Goal: Task Accomplishment & Management: Use online tool/utility

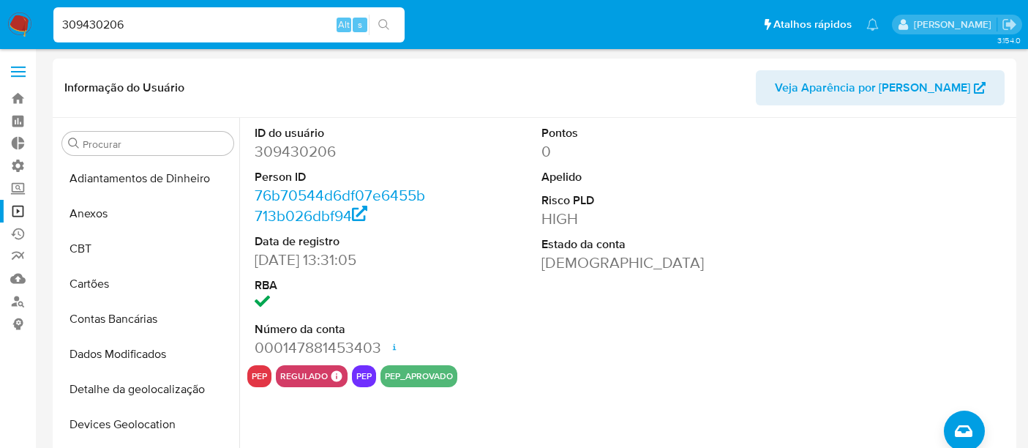
select select "10"
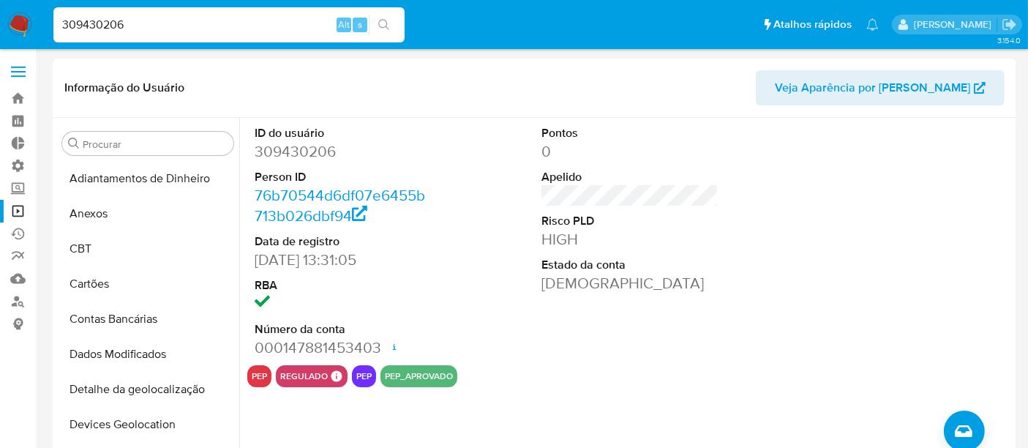
scroll to position [409, 0]
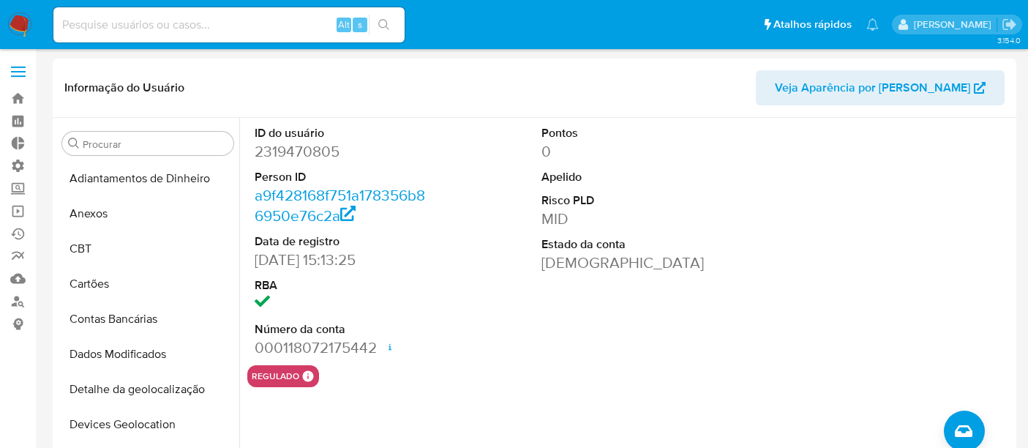
select select "10"
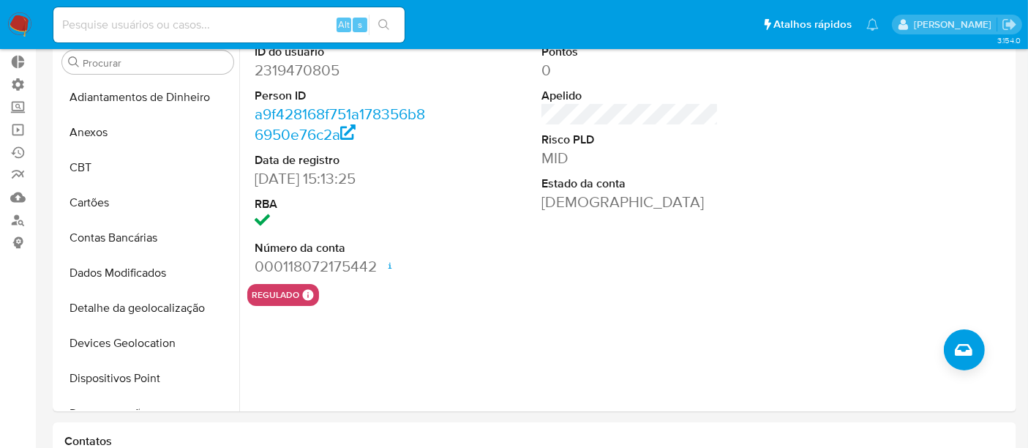
scroll to position [247, 0]
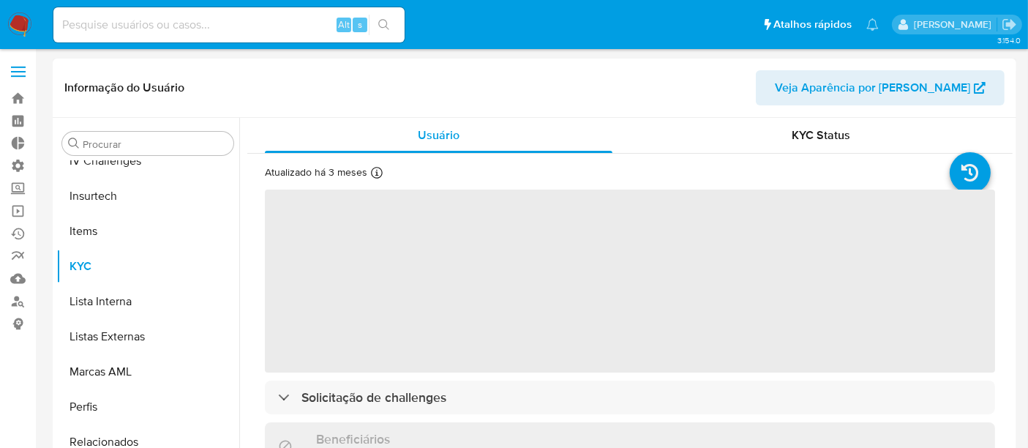
scroll to position [653, 0]
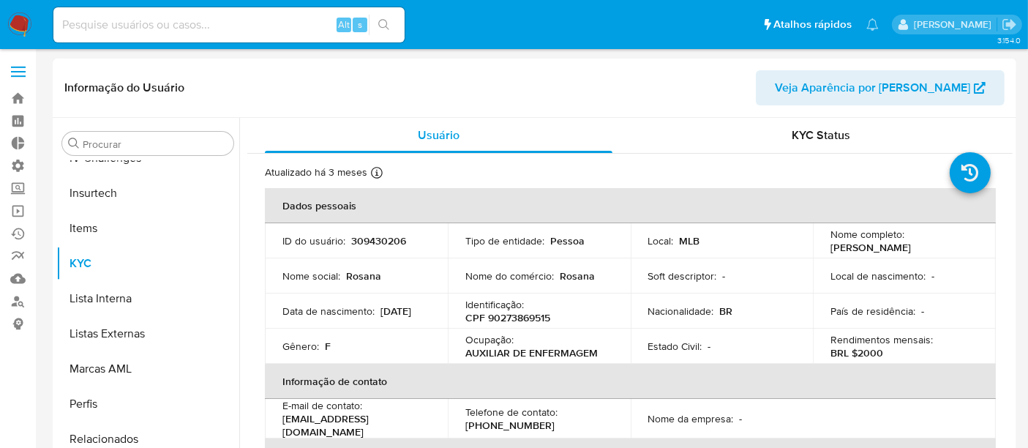
select select "10"
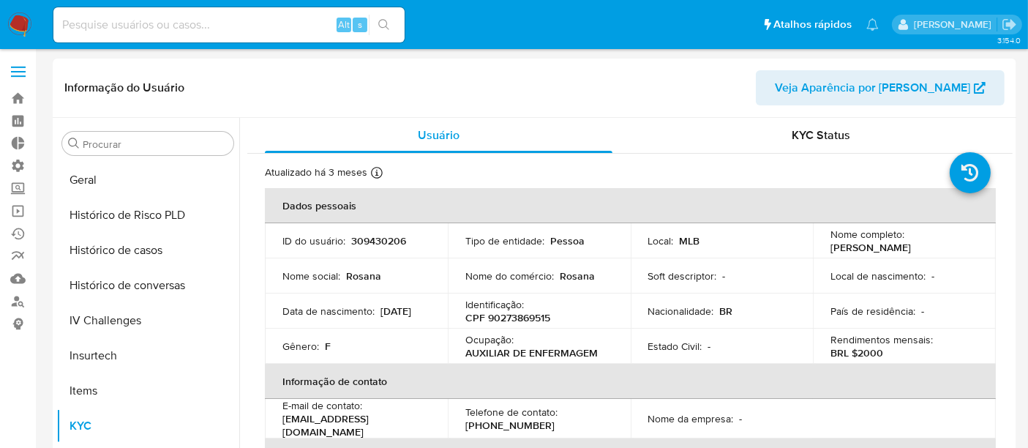
click at [116, 20] on input at bounding box center [228, 24] width 351 height 19
paste input "a00cseZgMHvIXl4WpIfXyNui"
type input "a00cseZgMHvIXl4WpIfXyNui"
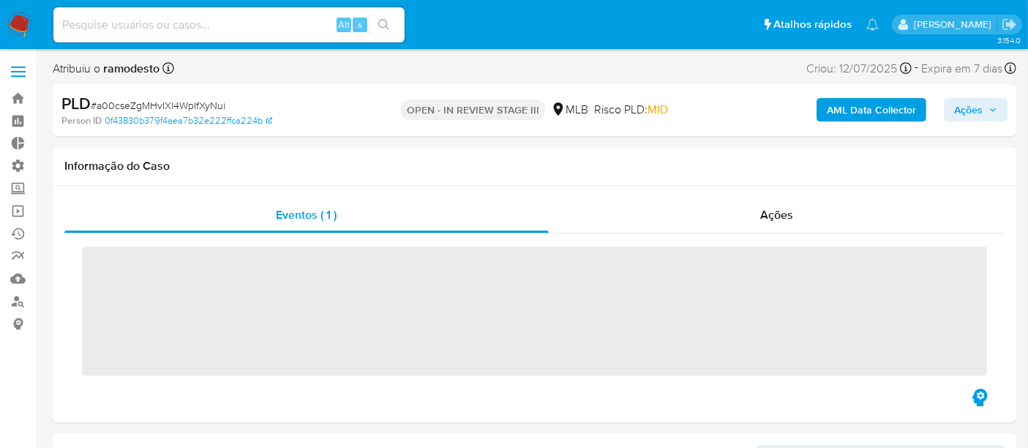
scroll to position [653, 0]
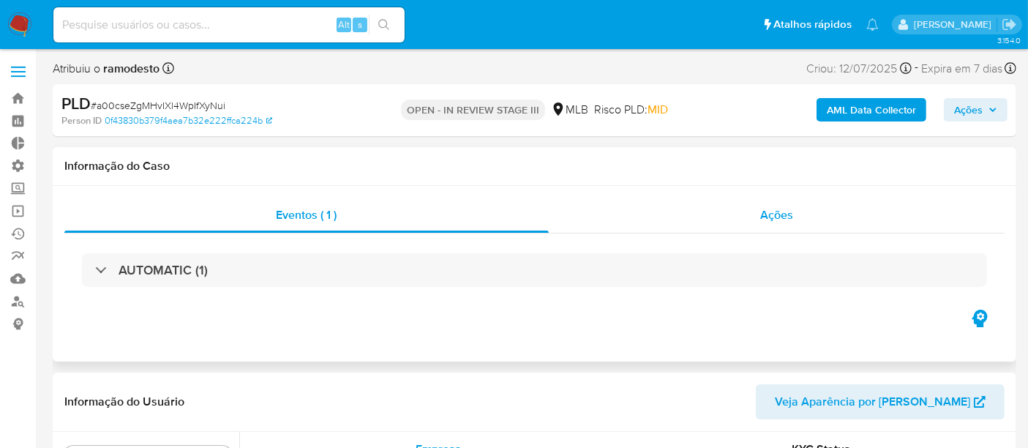
select select "10"
click at [976, 111] on span "Ações" at bounding box center [969, 109] width 29 height 23
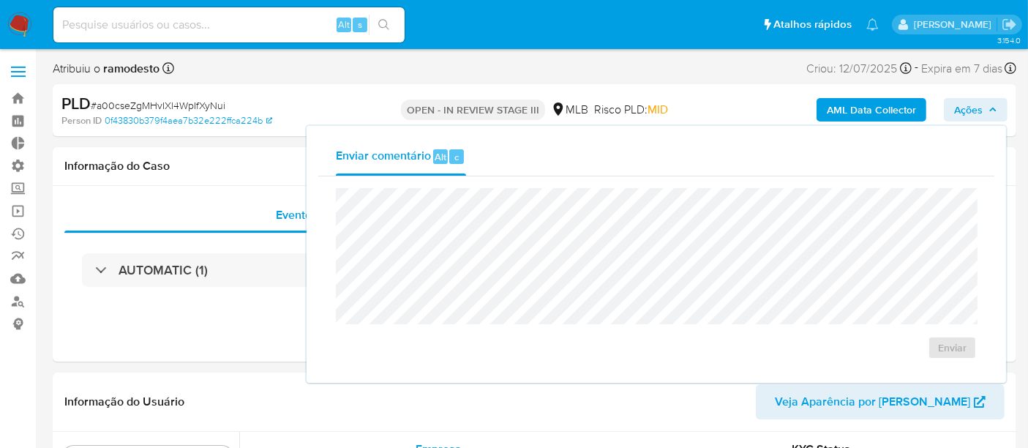
click at [955, 109] on span "Ações" at bounding box center [969, 109] width 29 height 23
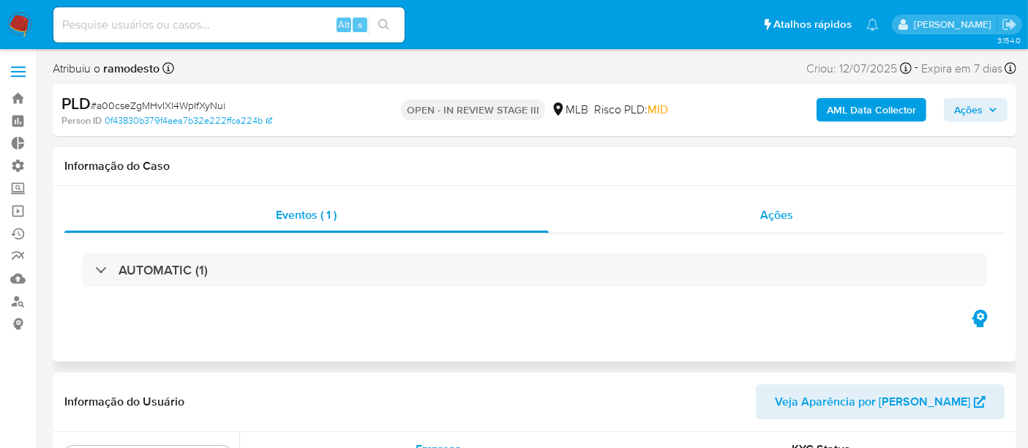
click at [782, 216] on span "Ações" at bounding box center [777, 214] width 33 height 17
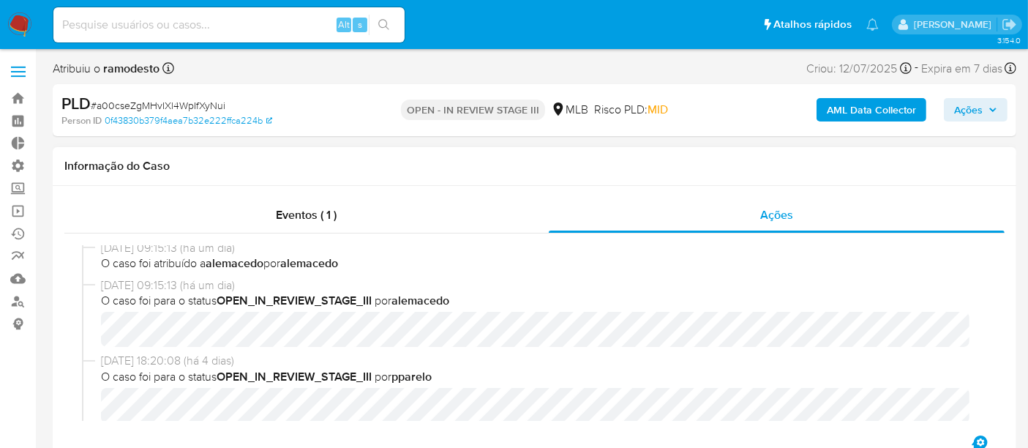
scroll to position [0, 0]
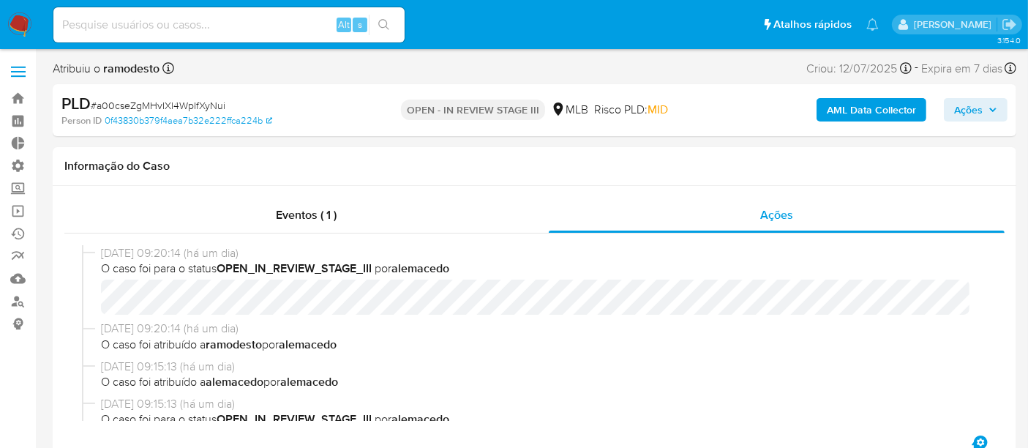
click at [94, 24] on input at bounding box center [228, 24] width 351 height 19
paste input "HbUWU9w8IP7glfsFKUctE3zt"
type input "HbUWU9w8IP7glfsFKUctE3zt"
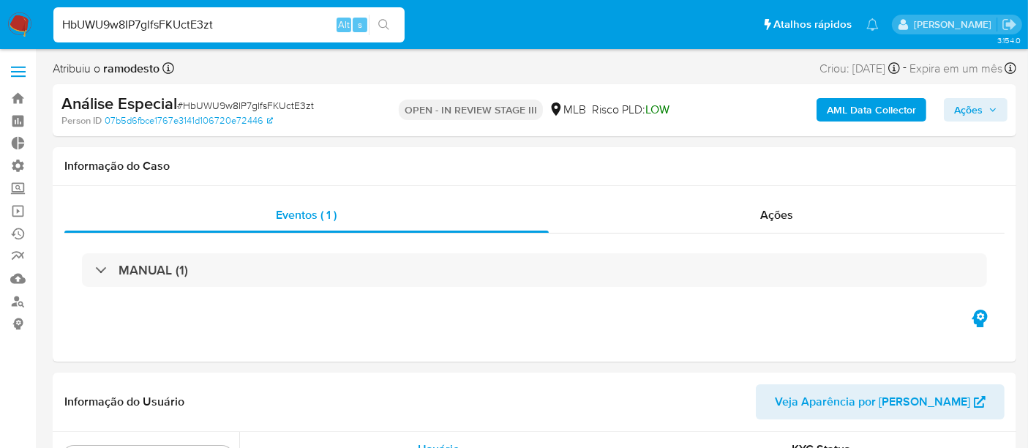
scroll to position [653, 0]
select select "10"
click at [765, 223] on div "Ações" at bounding box center [777, 215] width 457 height 35
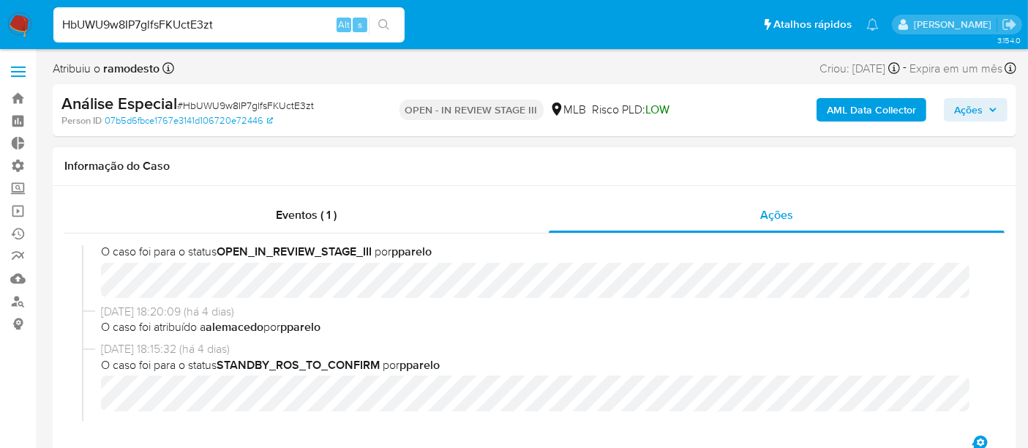
scroll to position [0, 0]
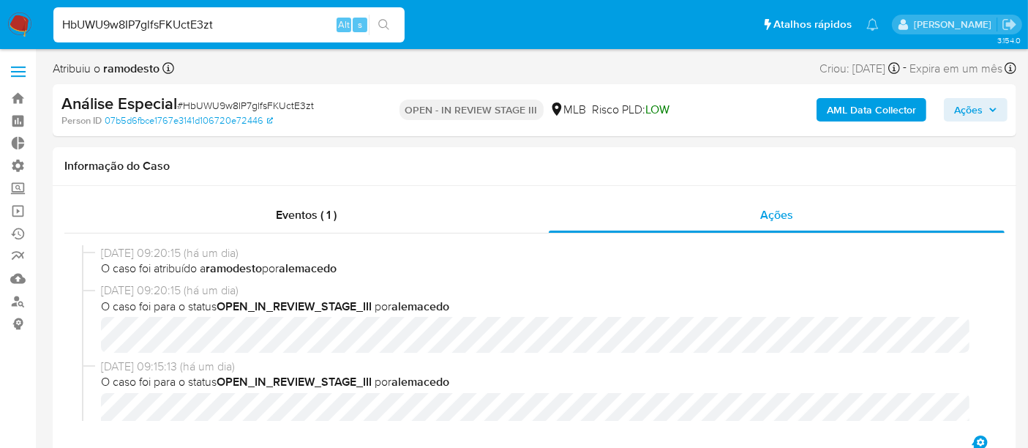
drag, startPoint x: 224, startPoint y: 28, endPoint x: 0, endPoint y: 15, distance: 224.4
click at [0, 15] on nav "Pausado Ver notificaciones HbUWU9w8IP7glfsFKUctE3zt Alt s Atalhos rápidos Presi…" at bounding box center [514, 24] width 1028 height 49
paste input "ix9qpBAiKro9reJjPjwlAO8j"
type input "ix9qpBAiKro9reJjPjwlAO8j"
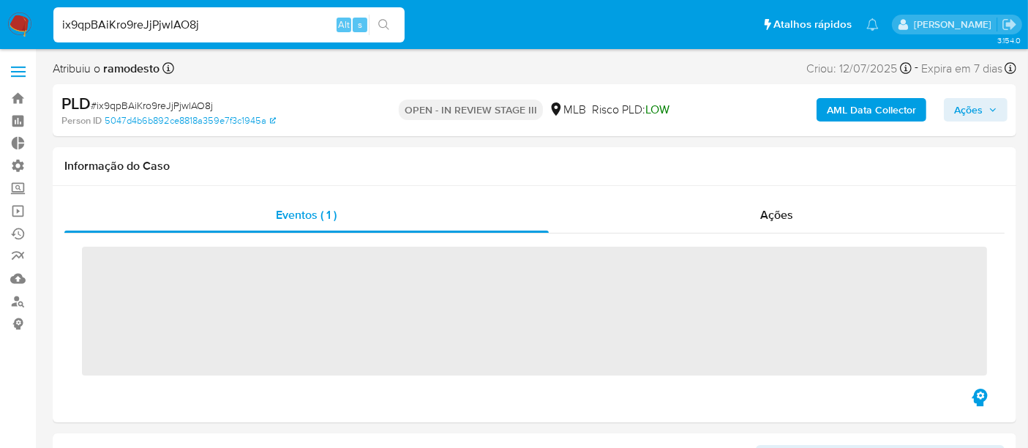
scroll to position [653, 0]
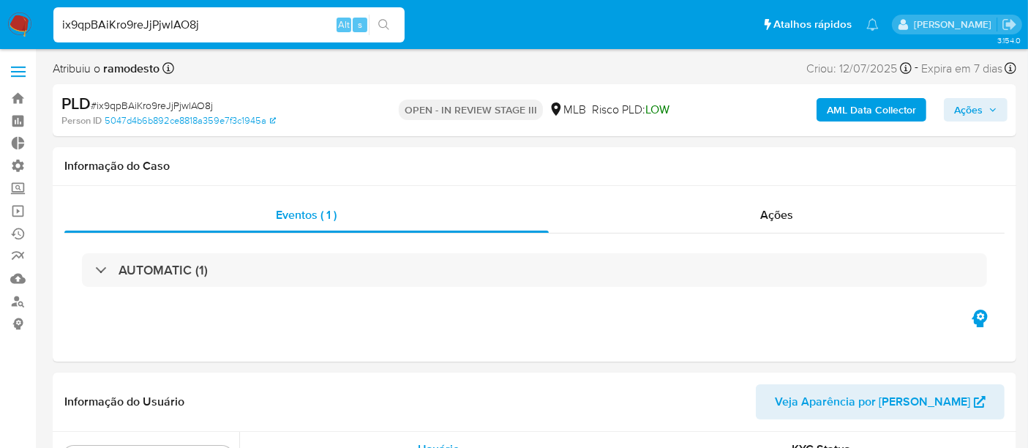
select select "10"
click at [807, 216] on div "Ações" at bounding box center [777, 215] width 457 height 35
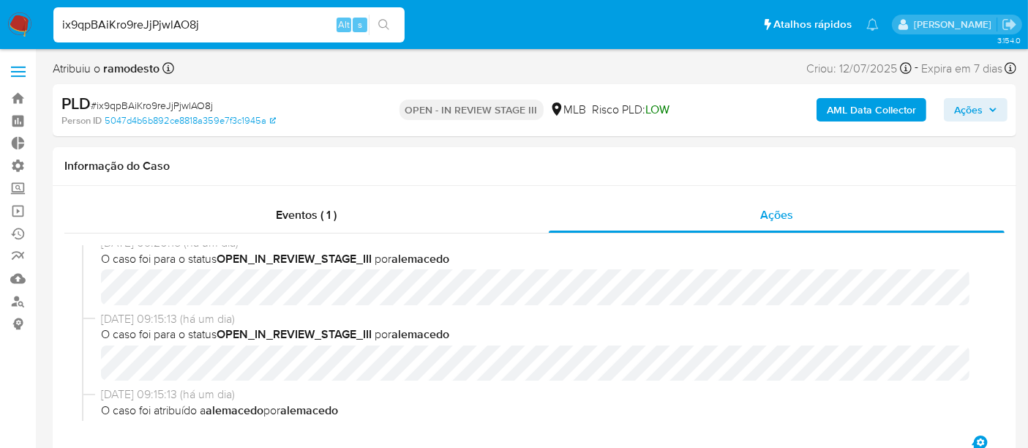
scroll to position [81, 0]
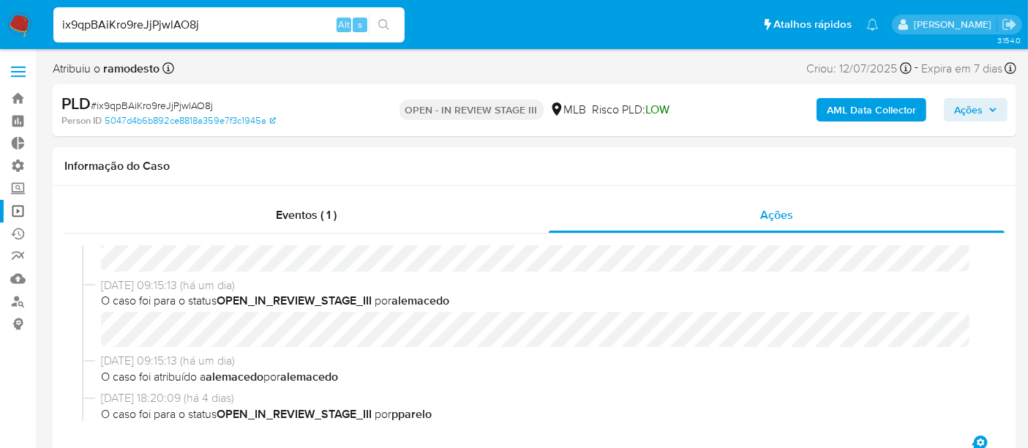
click at [20, 212] on link "Operações em massa" at bounding box center [87, 211] width 174 height 23
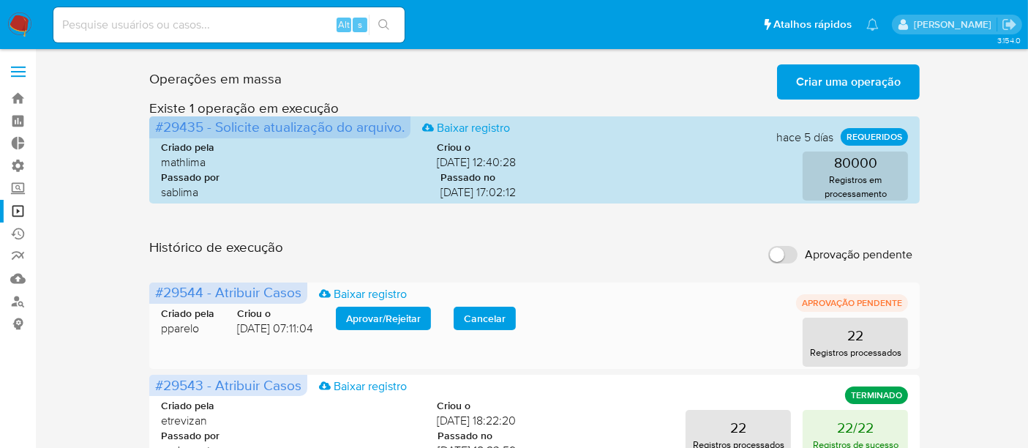
click at [393, 313] on span "Aprovar / Rejeitar" at bounding box center [383, 318] width 75 height 20
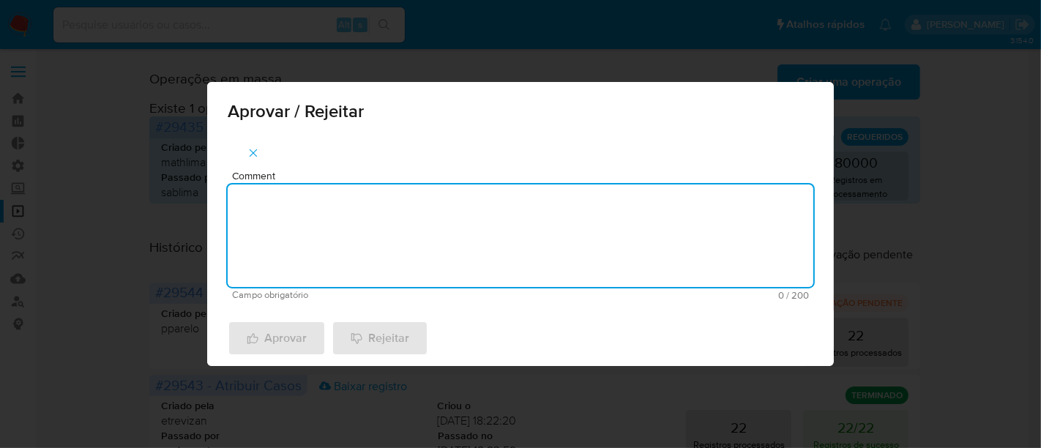
click at [343, 214] on textarea "Comment" at bounding box center [521, 235] width 586 height 102
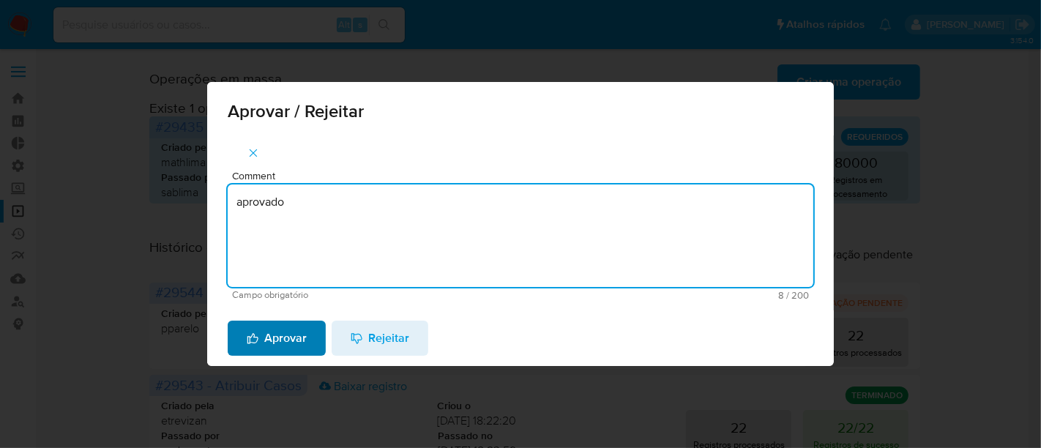
type textarea "aprovado"
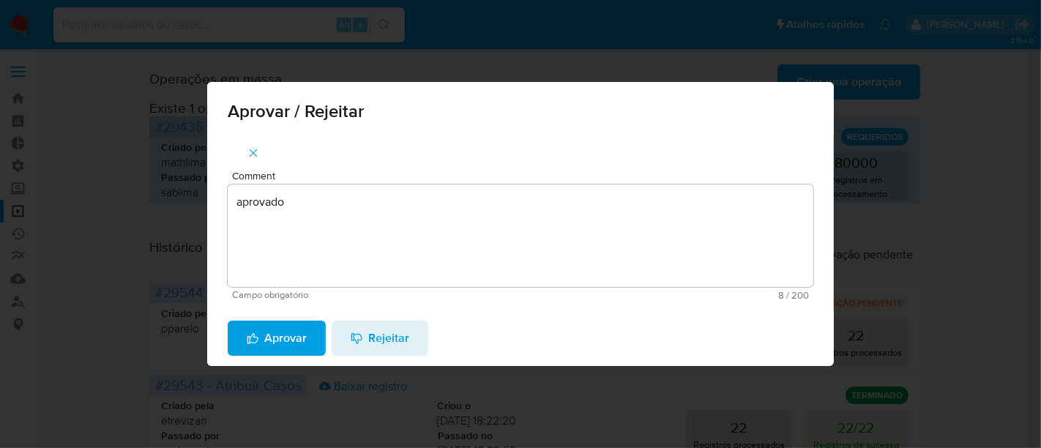
click at [280, 340] on span "Aprovar" at bounding box center [277, 338] width 60 height 32
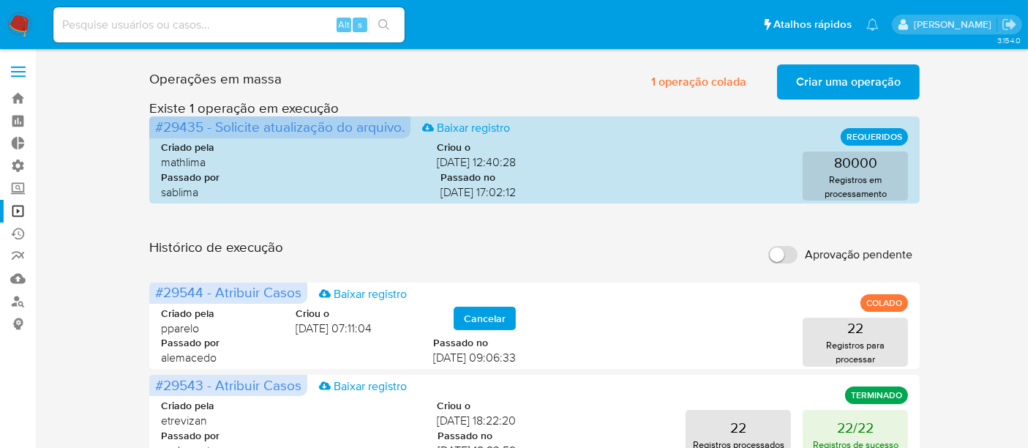
click at [821, 78] on span "Criar uma operação" at bounding box center [848, 82] width 105 height 32
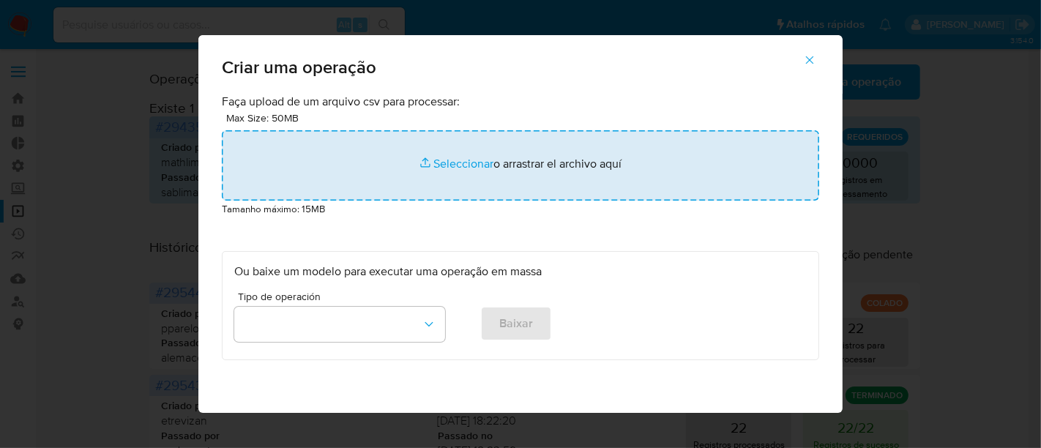
click at [469, 164] on input "file" at bounding box center [520, 165] width 597 height 70
type input "C:\fakepath\ASSIGN_AND_CLOSE_CASE CSV.csv"
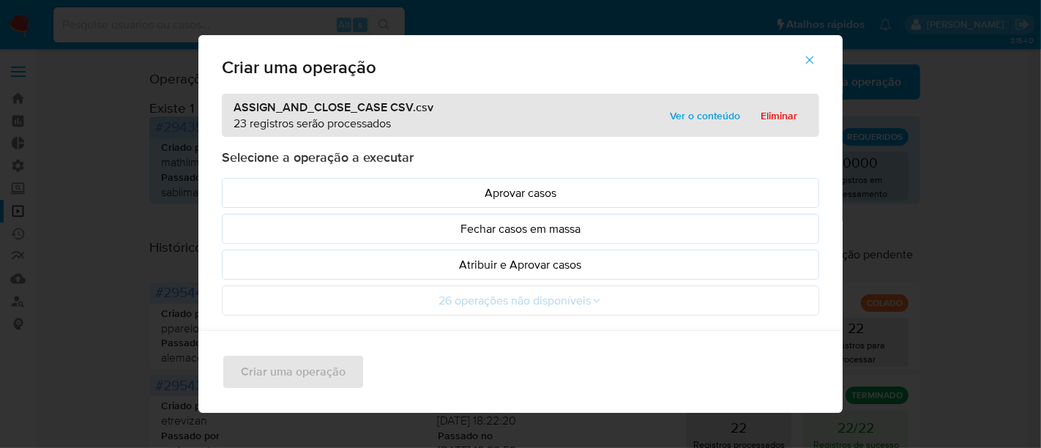
drag, startPoint x: 469, startPoint y: 164, endPoint x: 724, endPoint y: 120, distance: 258.5
click at [724, 120] on span "Ver o conteúdo" at bounding box center [705, 115] width 70 height 20
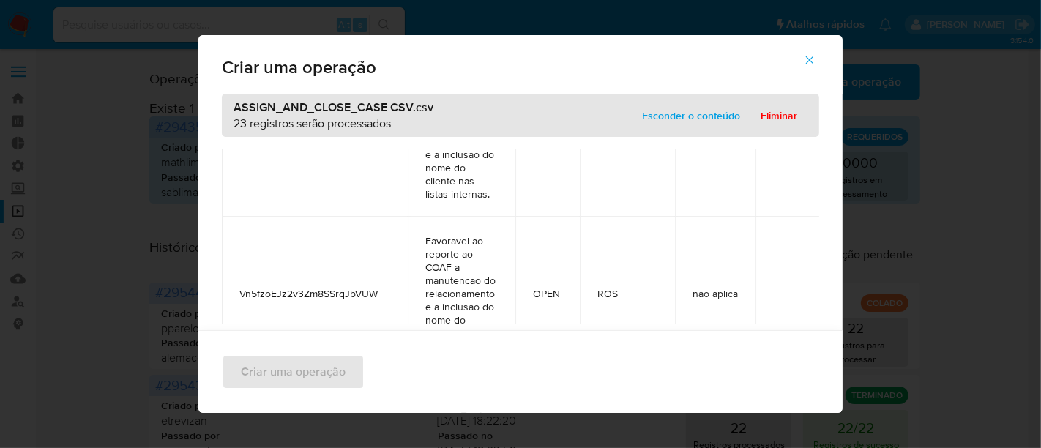
scroll to position [2940, 0]
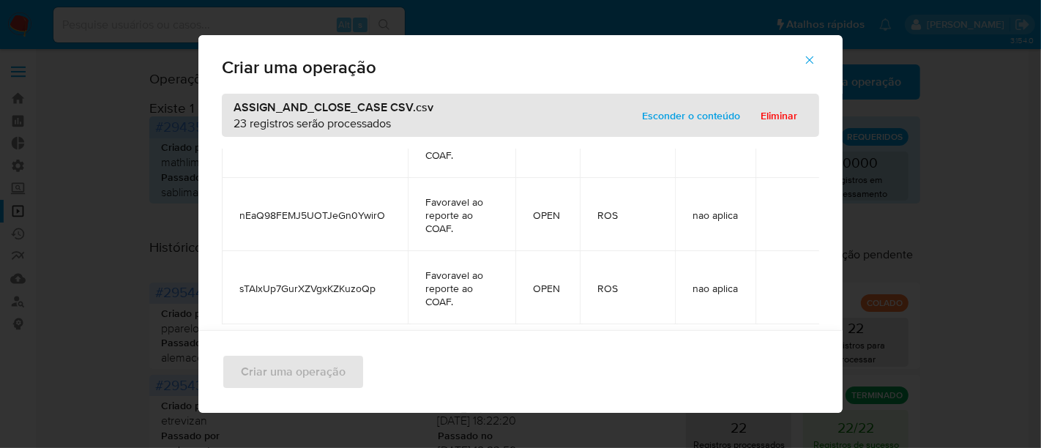
click at [703, 118] on span "Esconder o conteúdo" at bounding box center [691, 115] width 98 height 20
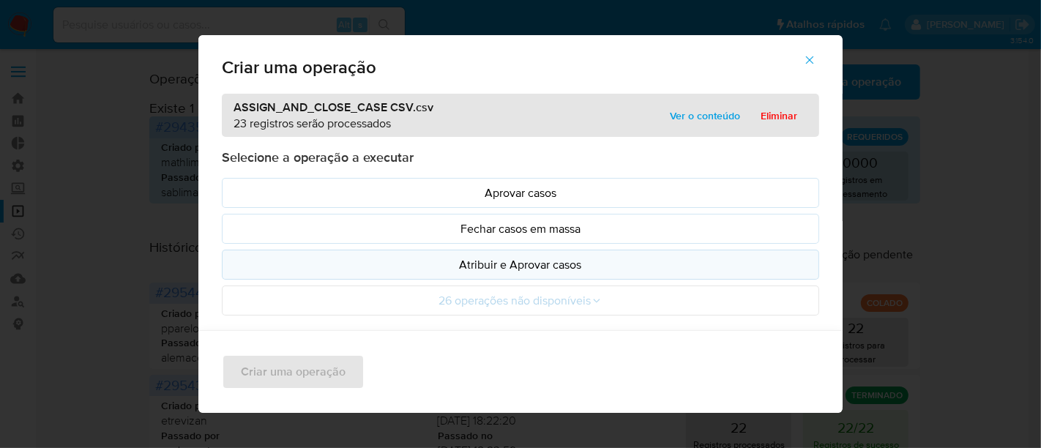
click at [497, 266] on p "Atribuir e Aprovar casos" at bounding box center [520, 264] width 572 height 17
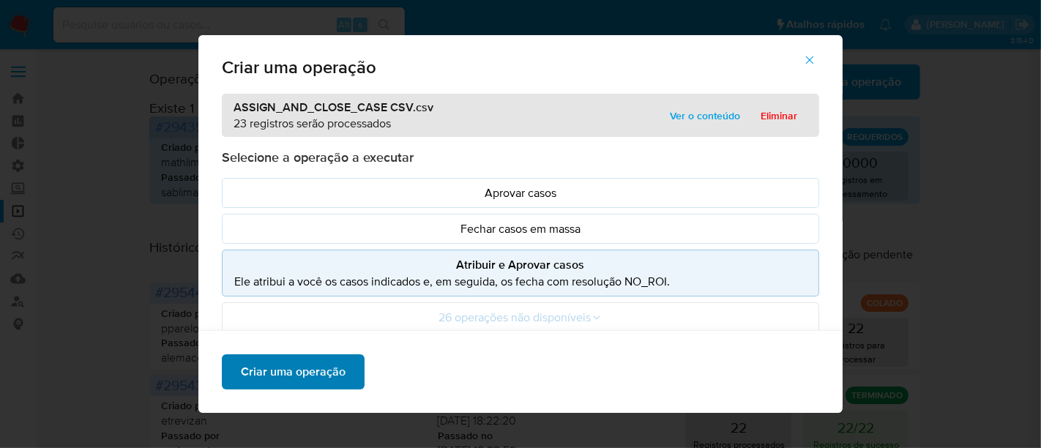
click at [307, 370] on span "Criar uma operação" at bounding box center [293, 372] width 105 height 32
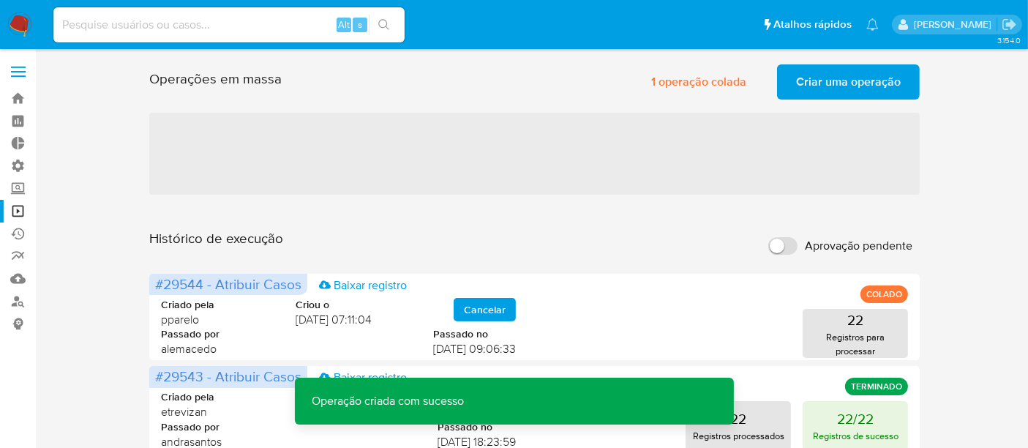
click at [821, 79] on span "Criar uma operação" at bounding box center [848, 82] width 105 height 32
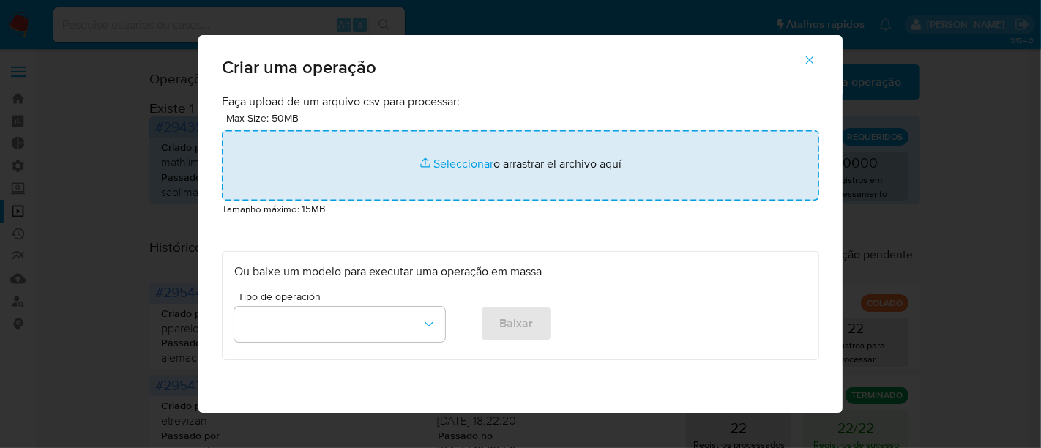
click at [474, 162] on input "file" at bounding box center [520, 165] width 597 height 70
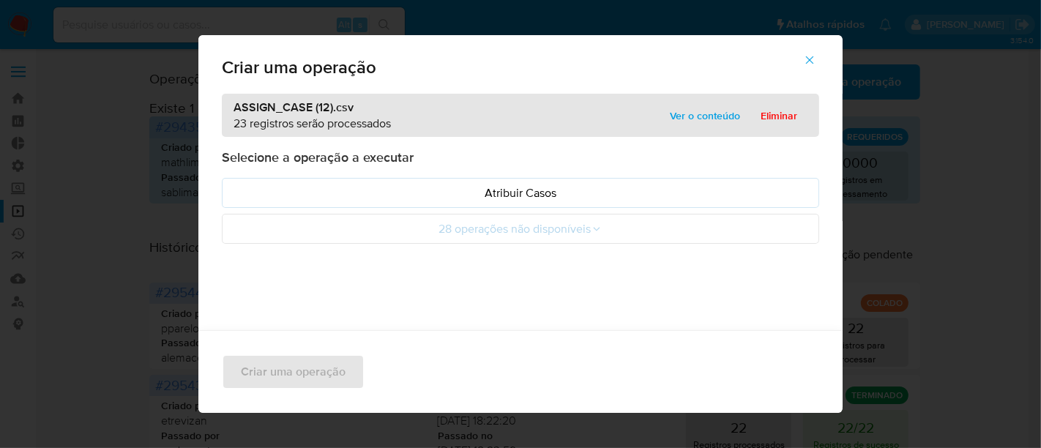
click at [695, 118] on span "Ver o conteúdo" at bounding box center [705, 115] width 70 height 20
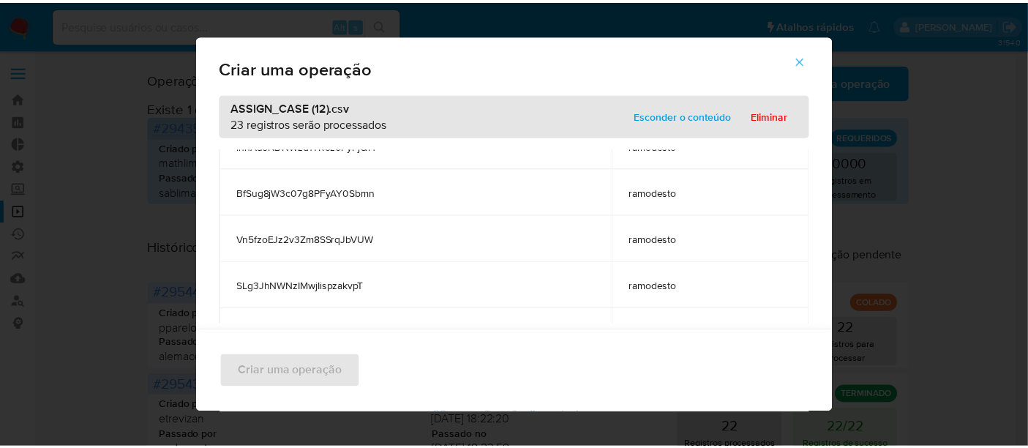
scroll to position [938, 0]
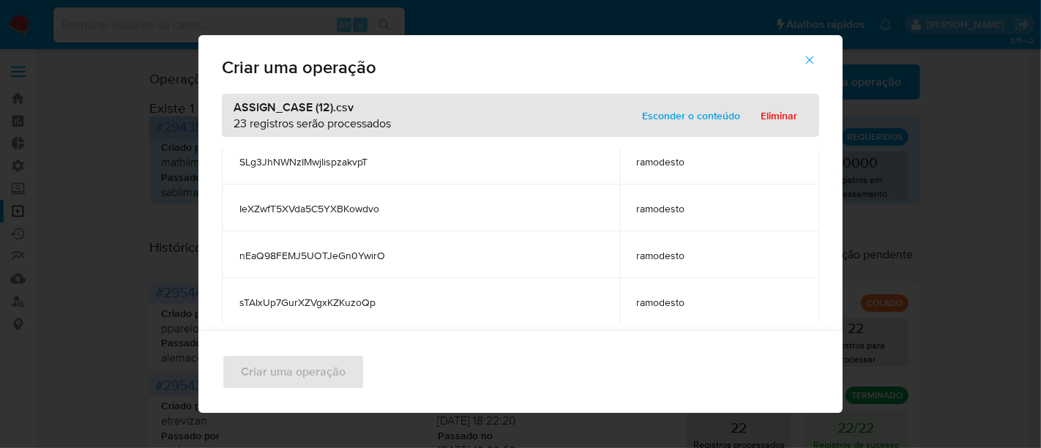
click at [694, 113] on span "Esconder o conteúdo" at bounding box center [691, 115] width 98 height 20
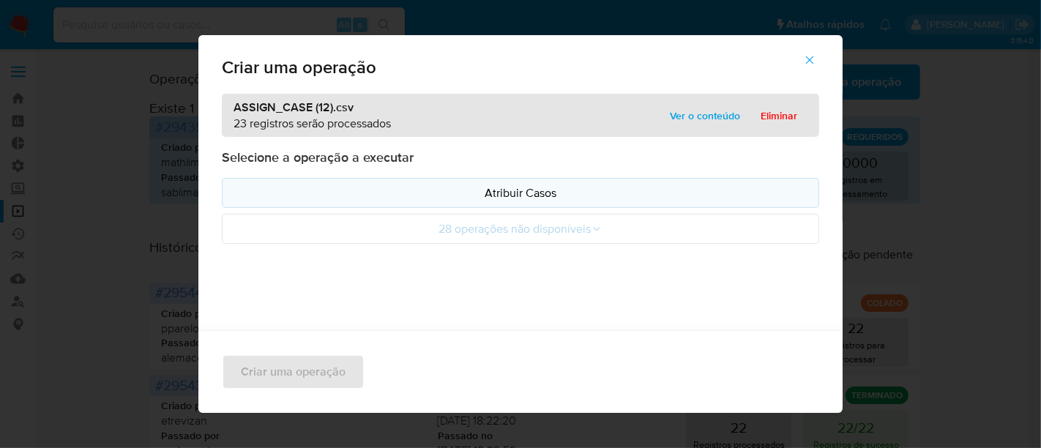
click at [525, 184] on p "Atribuir Casos" at bounding box center [520, 192] width 572 height 17
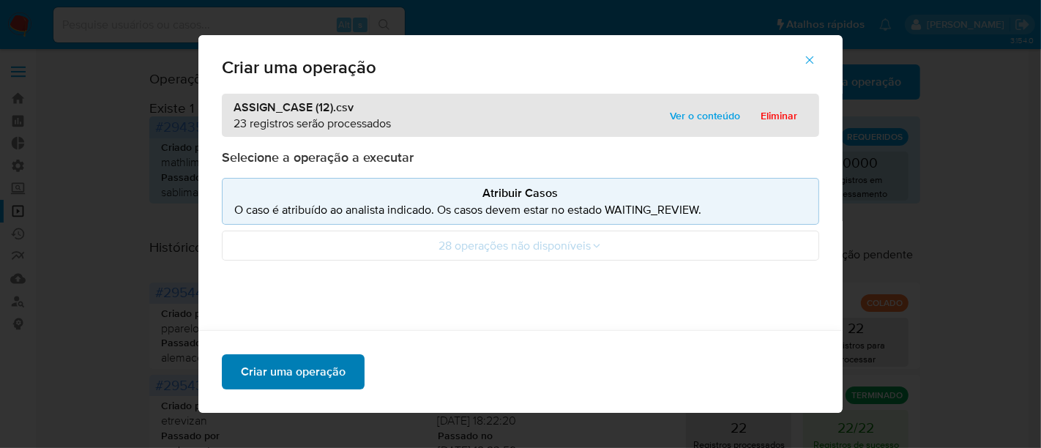
click at [320, 378] on span "Criar uma operação" at bounding box center [293, 372] width 105 height 32
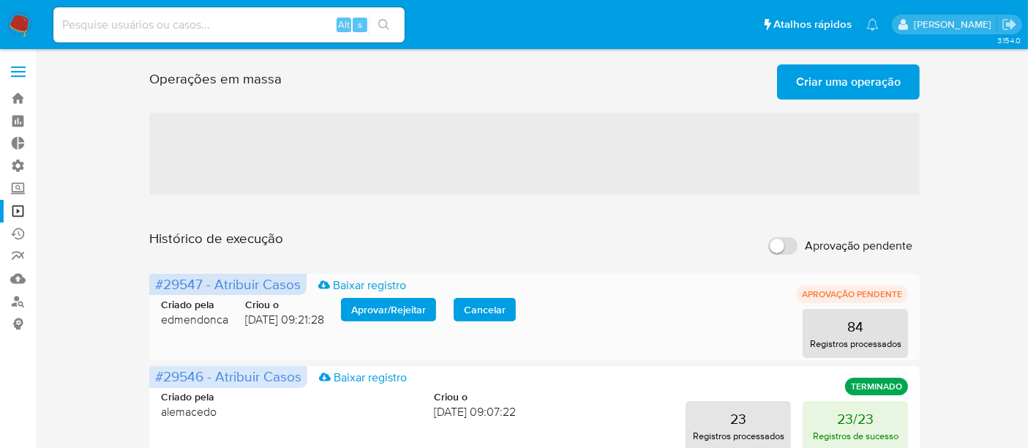
click at [391, 309] on span "Aprovar / Rejeitar" at bounding box center [388, 309] width 75 height 20
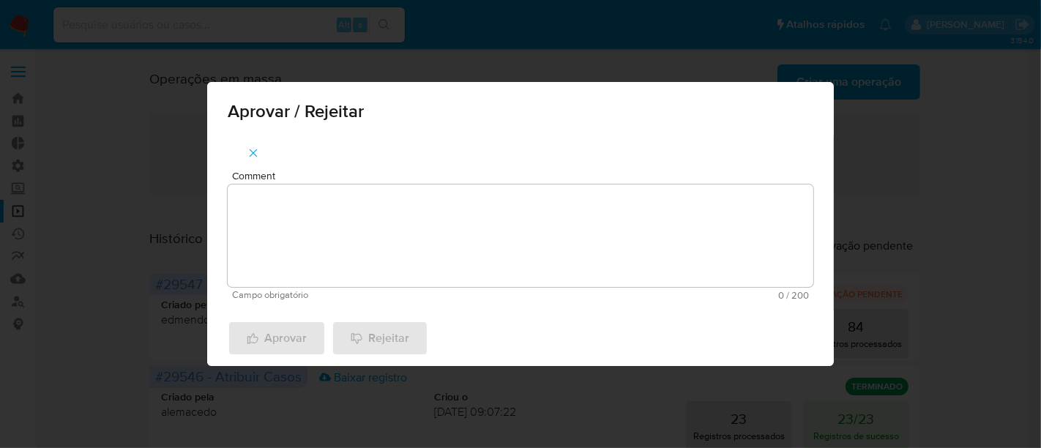
click at [311, 225] on textarea "Comment" at bounding box center [521, 235] width 586 height 102
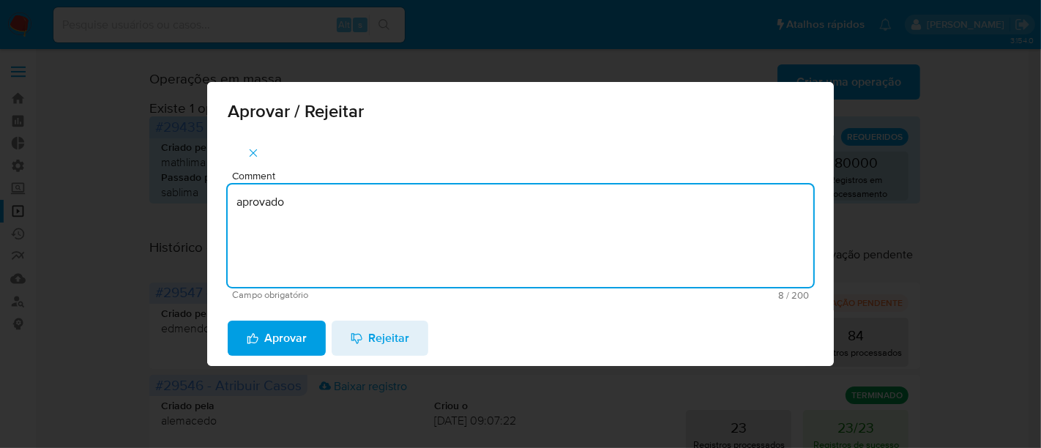
type textarea "aprovado"
click at [275, 335] on span "Aprovar" at bounding box center [277, 338] width 60 height 32
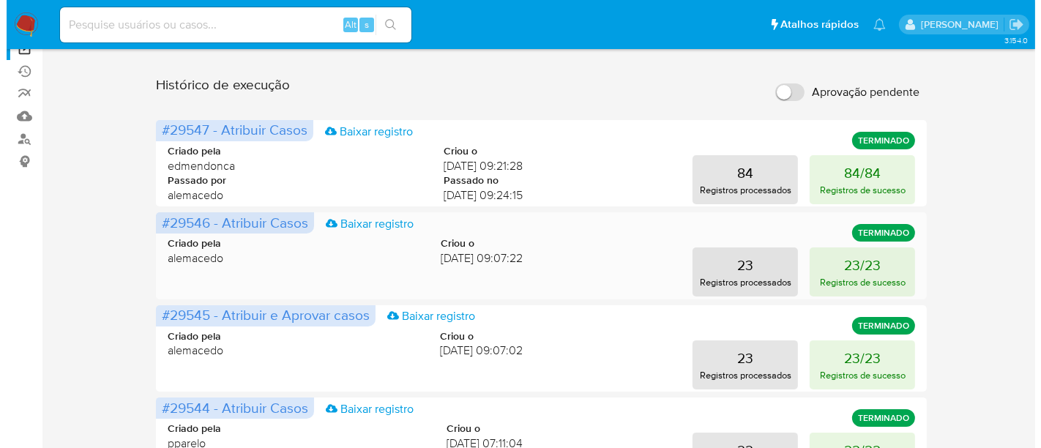
scroll to position [244, 0]
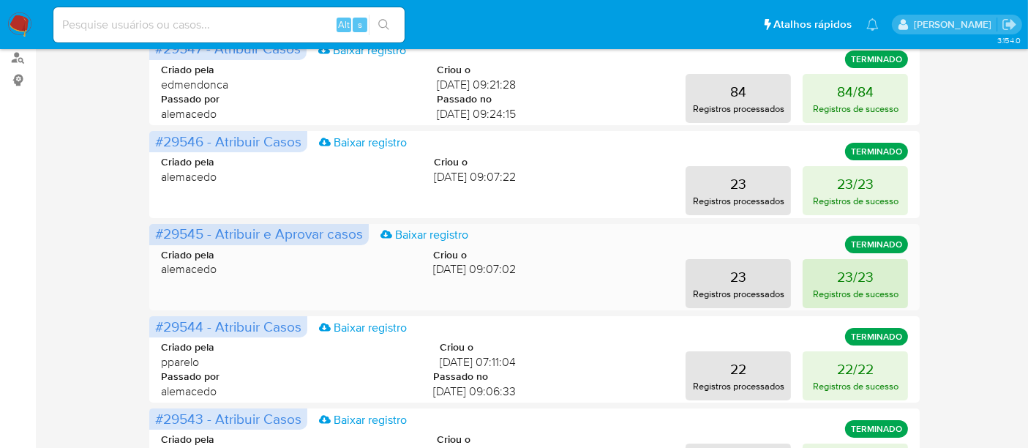
click at [864, 289] on p "Registros de sucesso" at bounding box center [856, 294] width 86 height 14
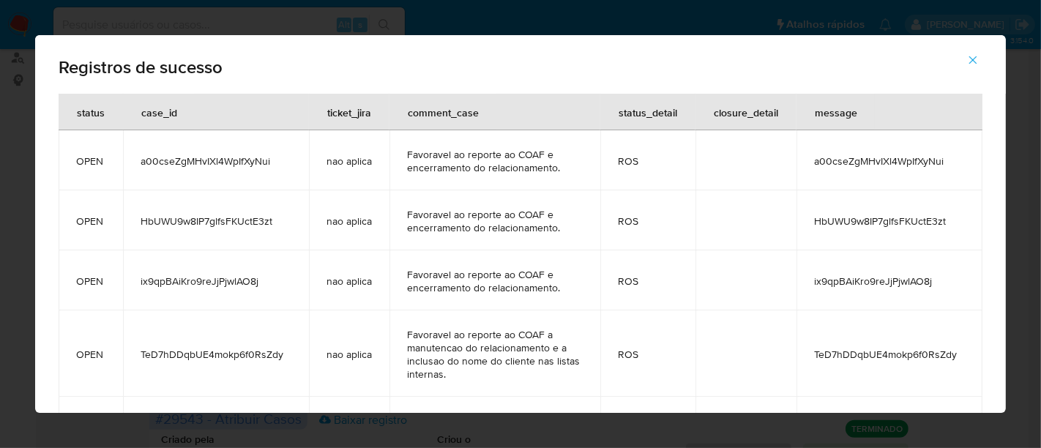
click at [984, 59] on button "button" at bounding box center [972, 59] width 51 height 35
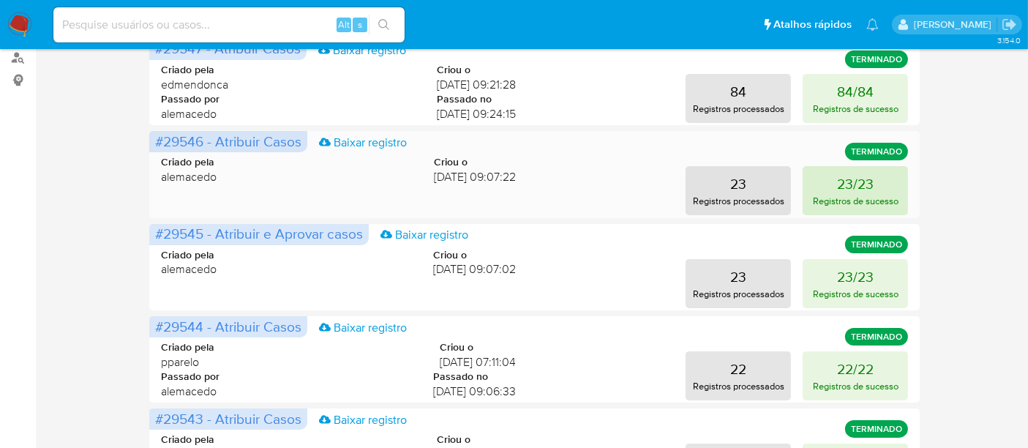
click at [859, 187] on p "23/23" at bounding box center [855, 183] width 37 height 20
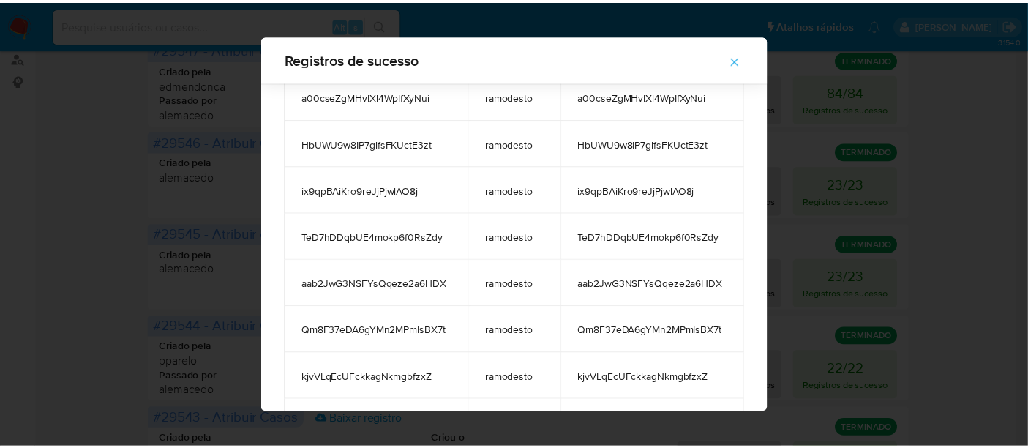
scroll to position [70, 0]
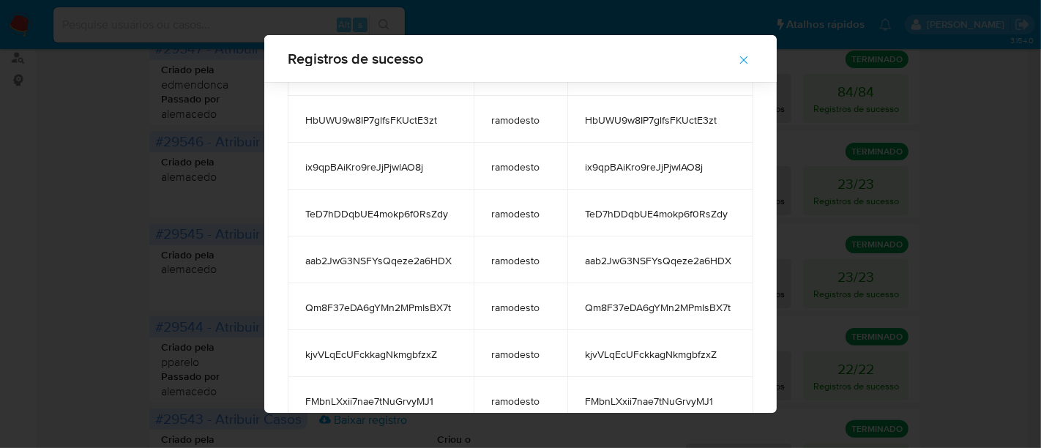
click at [741, 57] on icon "button" at bounding box center [743, 59] width 13 height 13
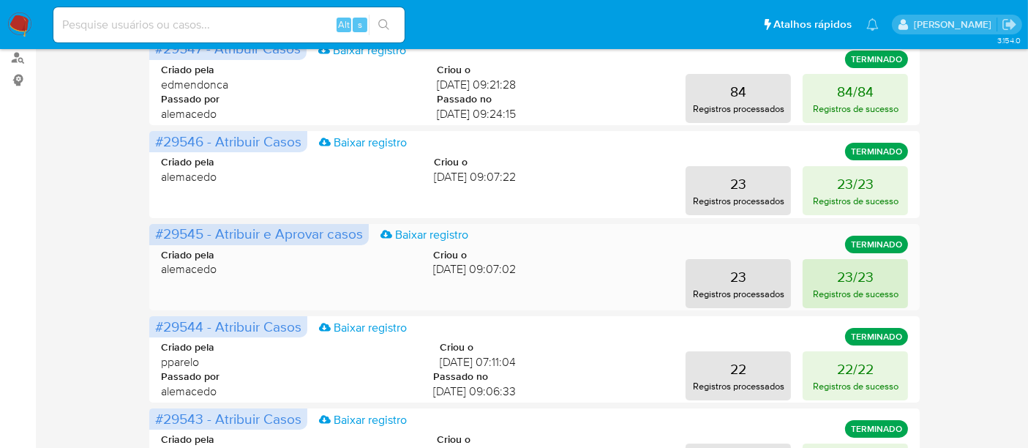
click at [878, 283] on button "23/23 Registros de sucesso" at bounding box center [855, 283] width 105 height 49
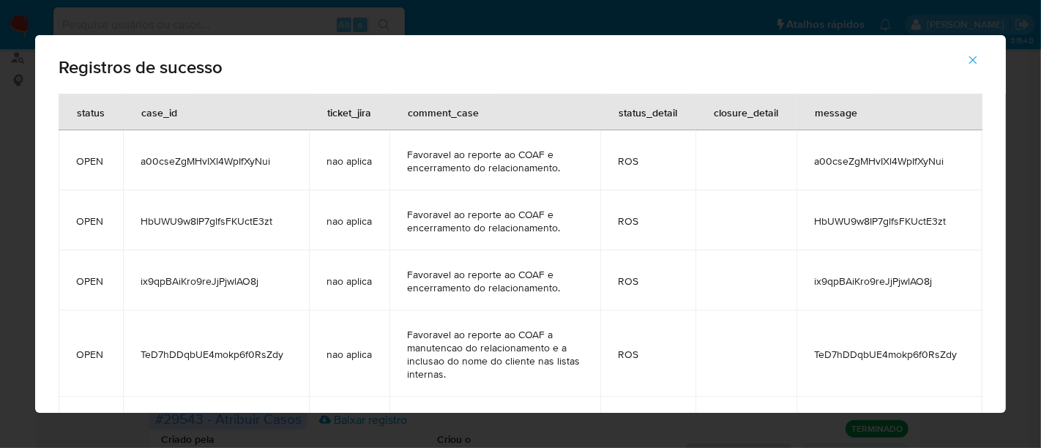
click at [982, 53] on button "button" at bounding box center [972, 59] width 51 height 35
